Goal: Information Seeking & Learning: Learn about a topic

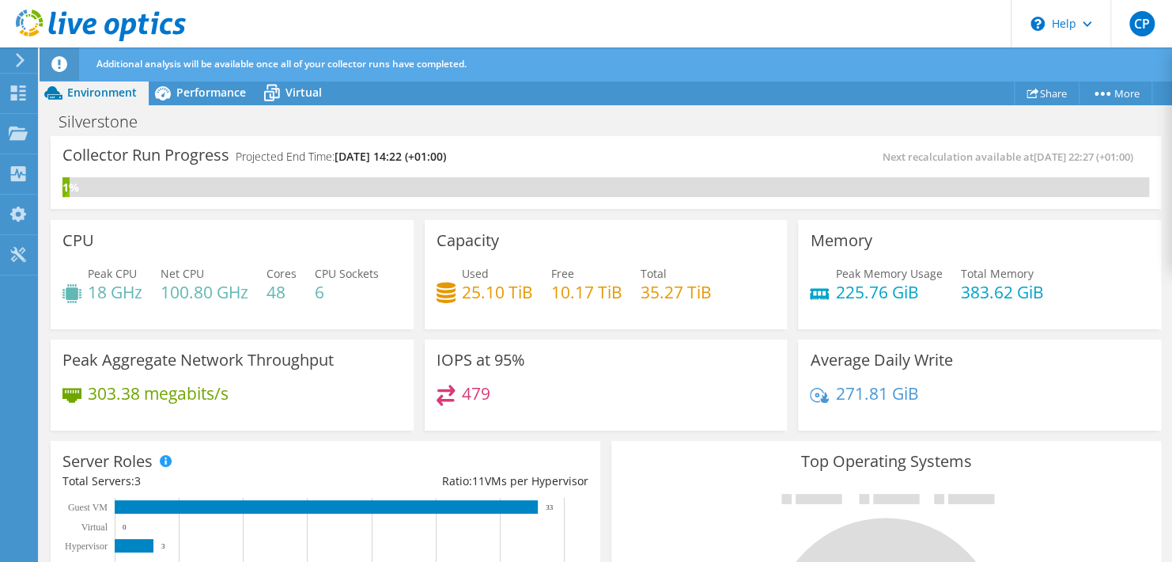
scroll to position [129, 0]
drag, startPoint x: 511, startPoint y: 361, endPoint x: 526, endPoint y: 417, distance: 58.1
click at [526, 417] on div "IOPS at 95% 1363" at bounding box center [606, 385] width 363 height 92
drag, startPoint x: 526, startPoint y: 417, endPoint x: 438, endPoint y: 429, distance: 89.4
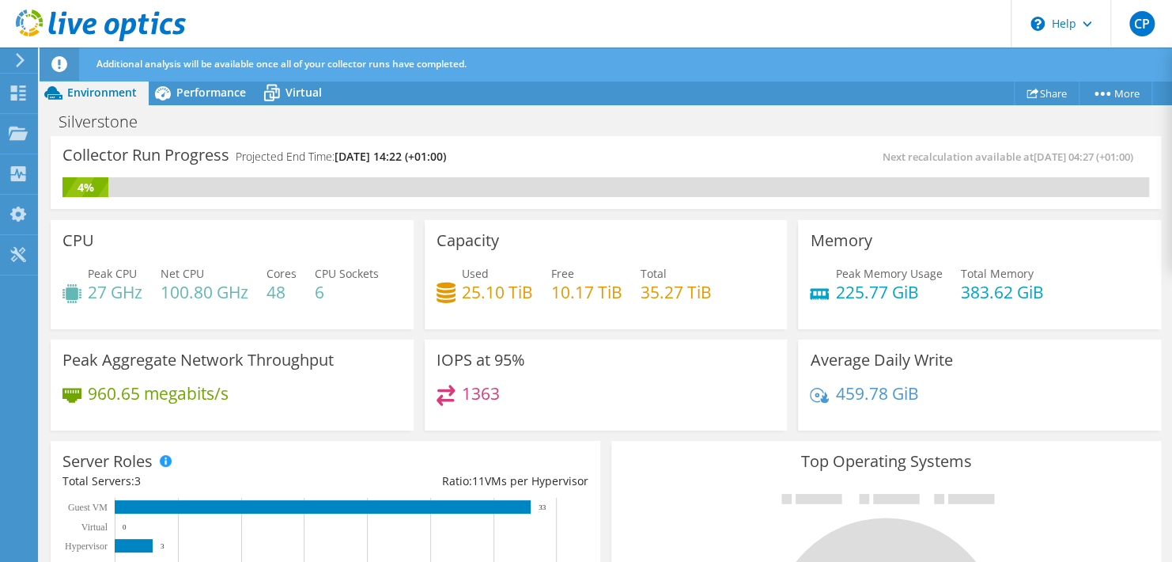
click at [438, 429] on div "IOPS at 95% 1363" at bounding box center [606, 385] width 363 height 92
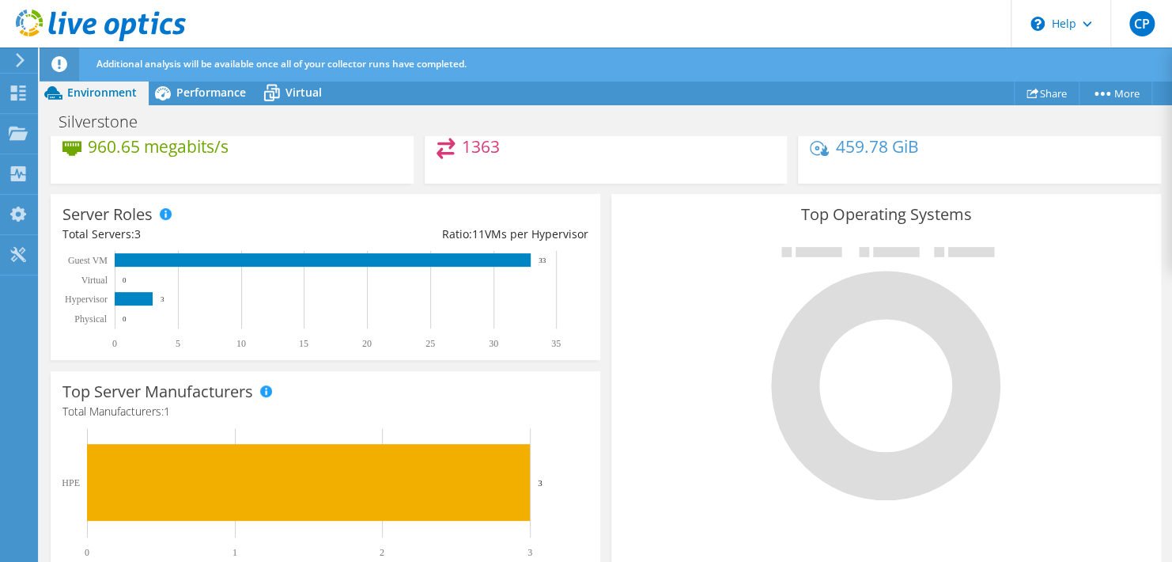
scroll to position [0, 0]
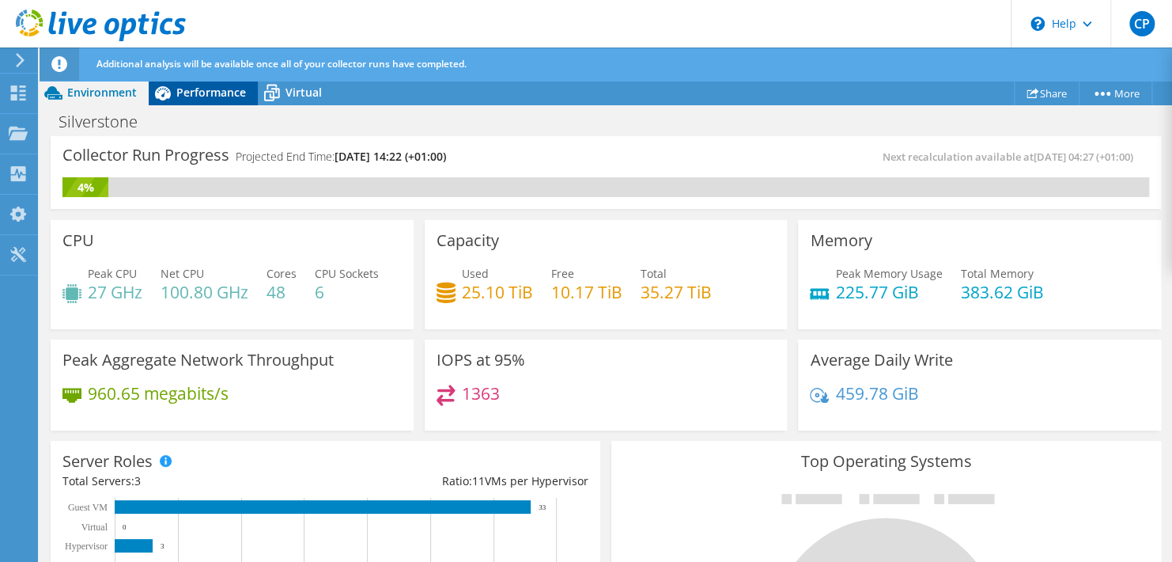
click at [194, 93] on span "Performance" at bounding box center [211, 92] width 70 height 15
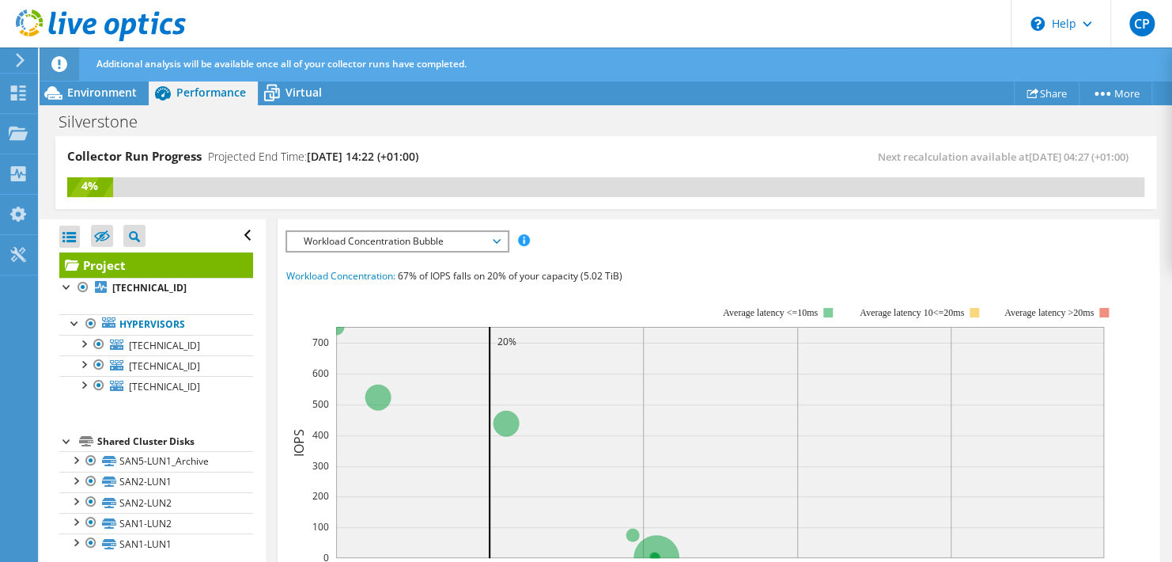
scroll to position [345, 0]
